Goal: Transaction & Acquisition: Purchase product/service

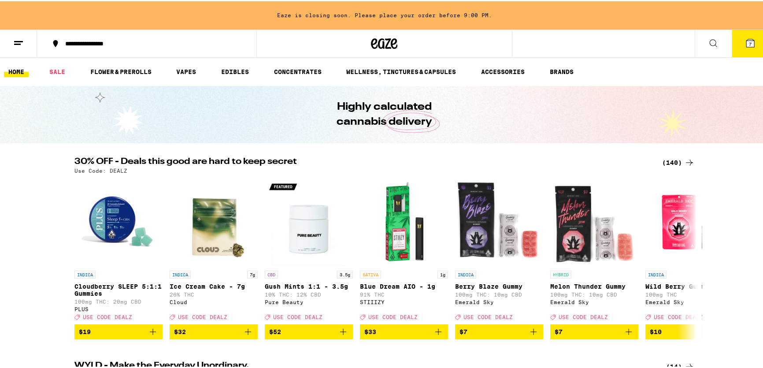
click at [749, 41] on span "7" at bounding box center [750, 42] width 3 height 5
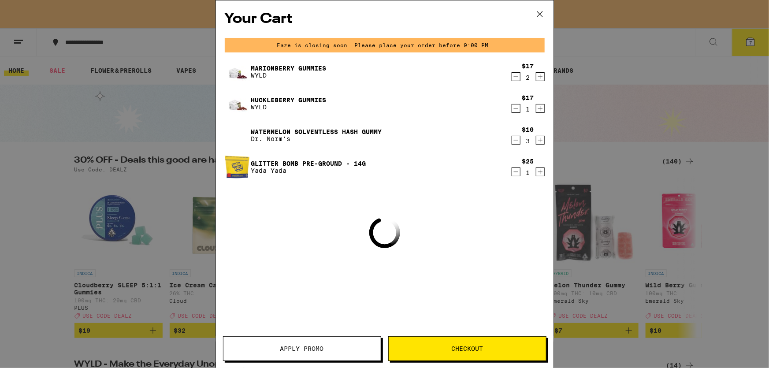
click at [539, 13] on icon at bounding box center [539, 13] width 13 height 13
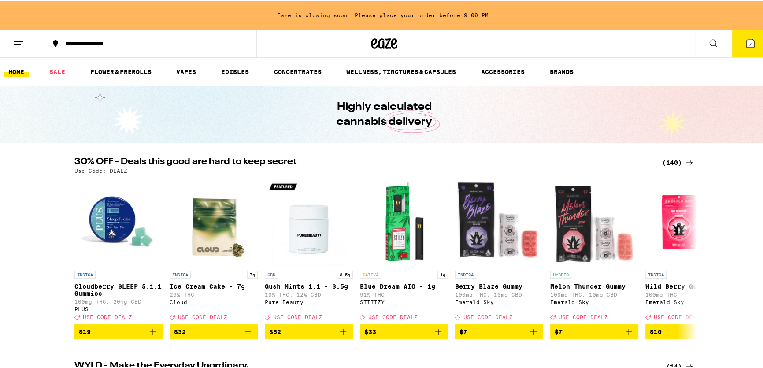
click at [17, 71] on link "HOME" at bounding box center [16, 70] width 25 height 11
click at [59, 72] on link "SALE" at bounding box center [57, 70] width 25 height 11
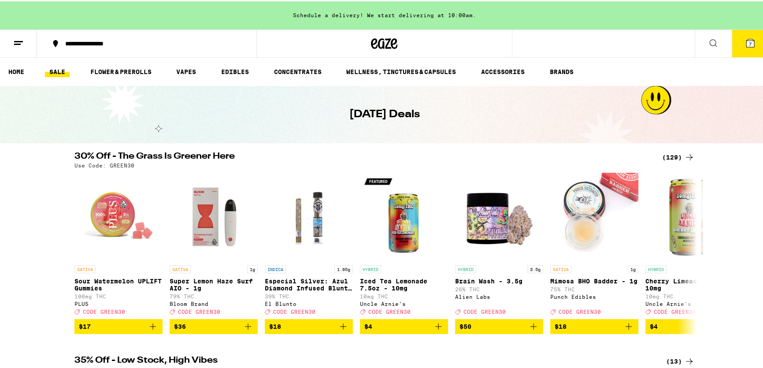
click at [749, 41] on span "7" at bounding box center [750, 42] width 3 height 5
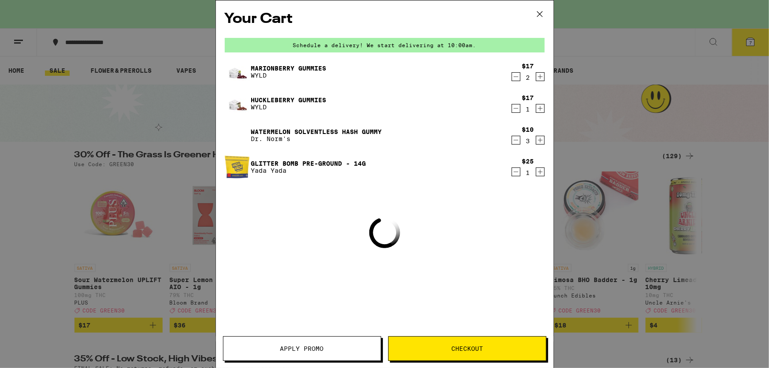
click at [299, 348] on span "Apply Promo" at bounding box center [302, 348] width 44 height 6
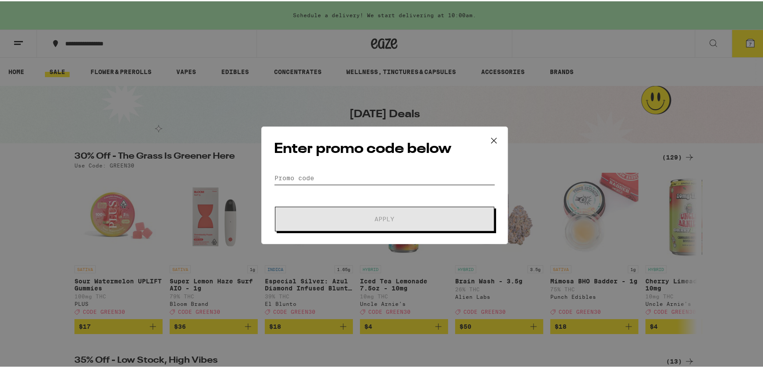
click at [311, 176] on input "Promo Code" at bounding box center [384, 176] width 221 height 13
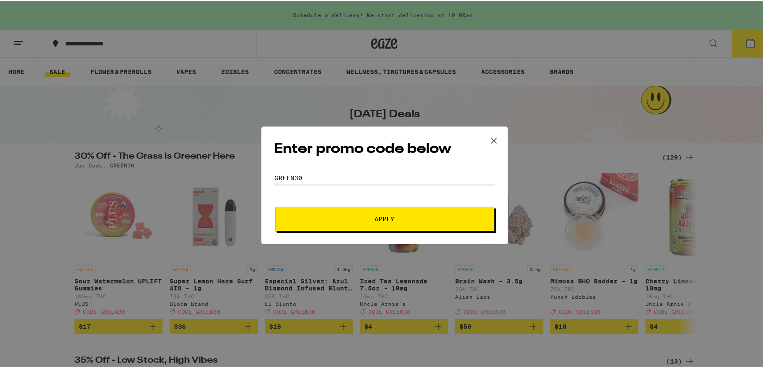
type input "green30"
click at [381, 215] on span "Apply" at bounding box center [384, 218] width 20 height 6
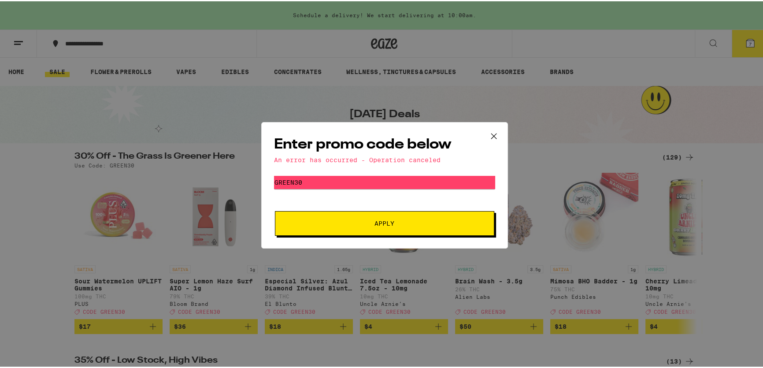
click at [491, 136] on icon at bounding box center [493, 134] width 5 height 5
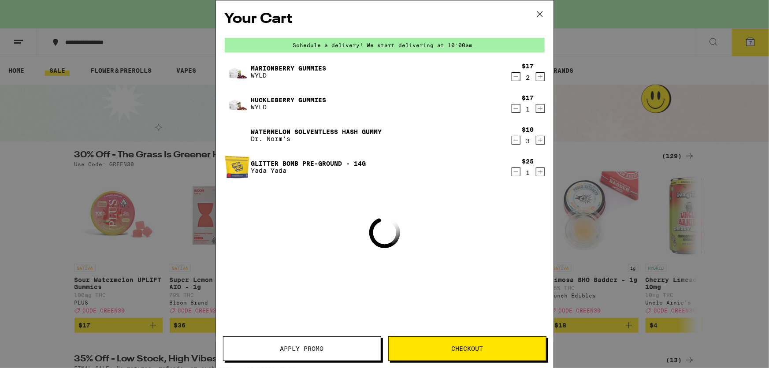
click at [540, 13] on icon at bounding box center [539, 13] width 13 height 13
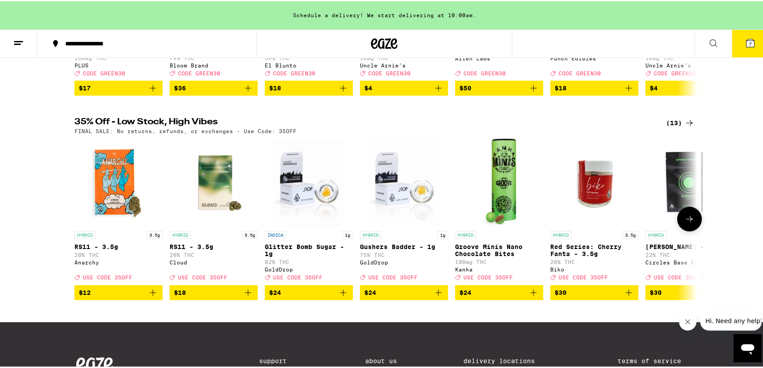
scroll to position [200, 0]
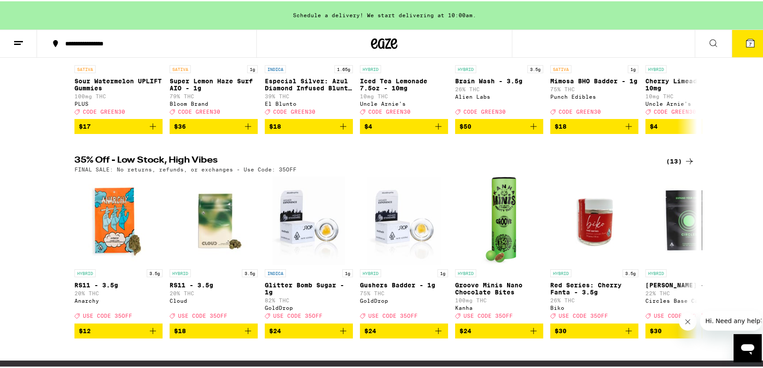
click at [749, 43] on span "7" at bounding box center [750, 42] width 3 height 5
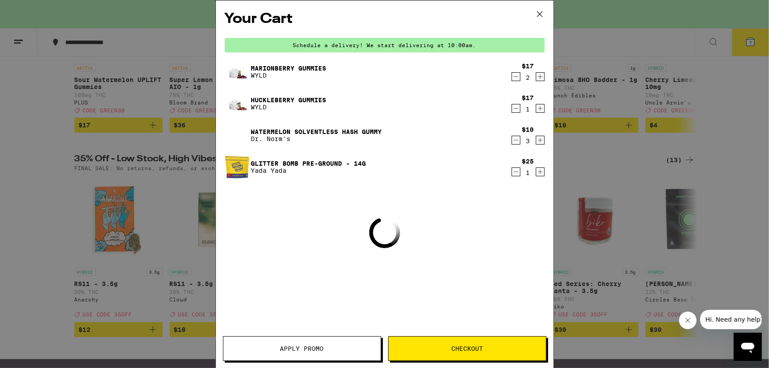
click at [540, 15] on icon at bounding box center [538, 13] width 5 height 5
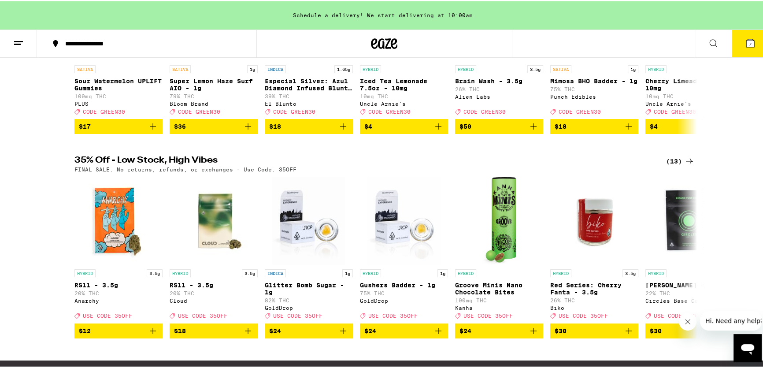
click at [746, 39] on icon at bounding box center [750, 42] width 8 height 8
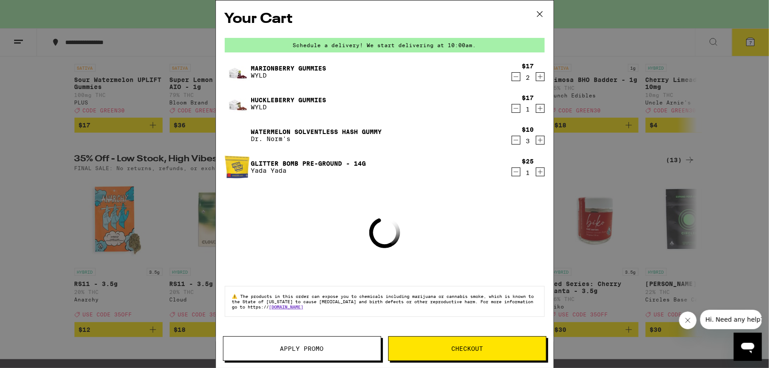
click at [538, 13] on icon at bounding box center [538, 13] width 5 height 5
